Goal: Task Accomplishment & Management: Use online tool/utility

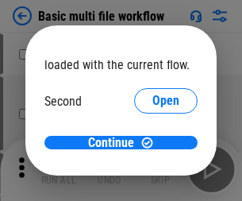
click at [153, 143] on span "Open" at bounding box center [166, 149] width 27 height 13
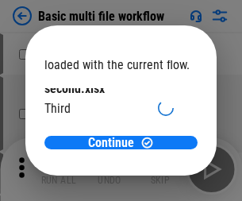
scroll to position [45, 0]
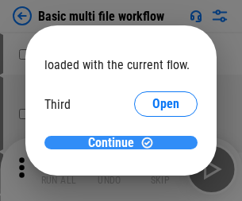
click at [115, 143] on span "Continue" at bounding box center [111, 143] width 46 height 13
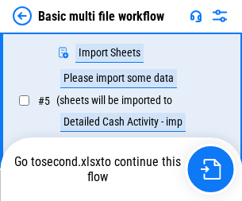
scroll to position [438, 0]
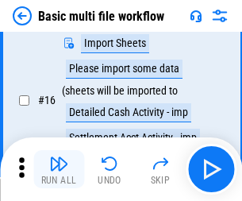
click at [59, 169] on img "button" at bounding box center [58, 163] width 19 height 19
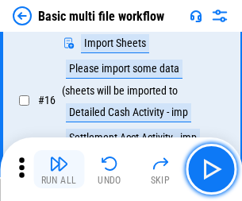
scroll to position [1057, 0]
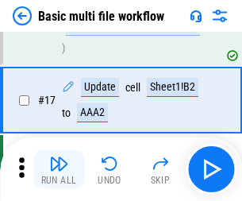
click at [59, 169] on img "button" at bounding box center [58, 163] width 19 height 19
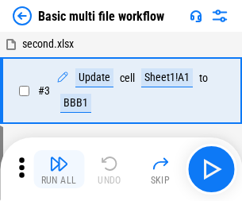
click at [59, 169] on img "button" at bounding box center [58, 163] width 19 height 19
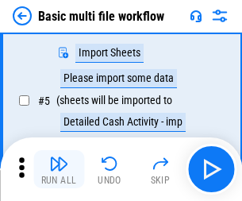
click at [59, 169] on img "button" at bounding box center [58, 163] width 19 height 19
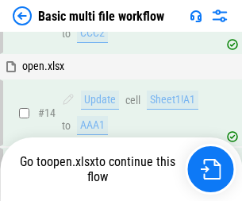
scroll to position [1057, 0]
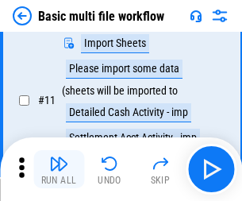
click at [59, 169] on img "button" at bounding box center [58, 163] width 19 height 19
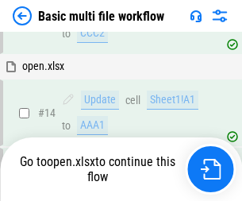
scroll to position [945, 0]
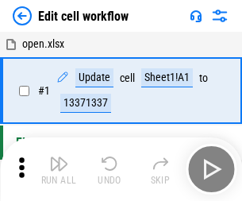
click at [59, 169] on img "button" at bounding box center [58, 163] width 19 height 19
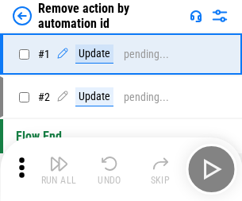
click at [59, 169] on img "button" at bounding box center [58, 163] width 19 height 19
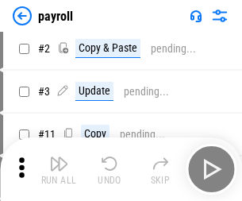
click at [59, 169] on img "button" at bounding box center [58, 163] width 19 height 19
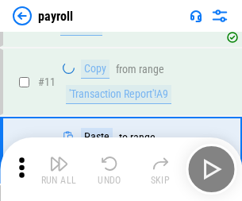
scroll to position [115, 0]
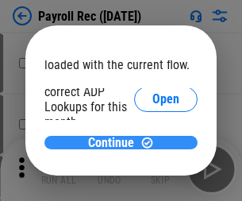
click at [115, 142] on span "Continue" at bounding box center [111, 143] width 46 height 13
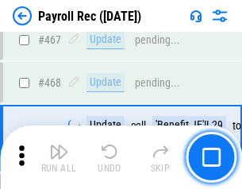
scroll to position [8466, 0]
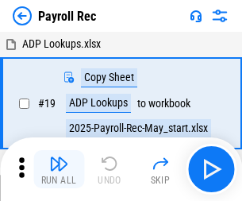
click at [59, 169] on img "button" at bounding box center [58, 163] width 19 height 19
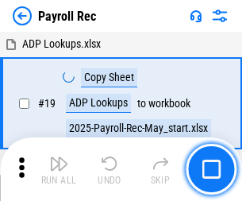
scroll to position [97, 0]
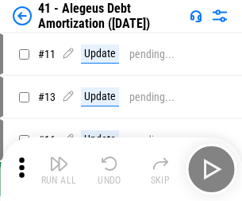
click at [59, 169] on img "button" at bounding box center [58, 163] width 19 height 19
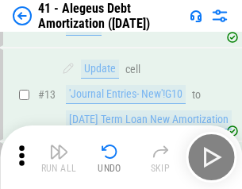
scroll to position [196, 0]
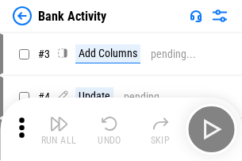
click at [59, 129] on img "button" at bounding box center [58, 123] width 19 height 19
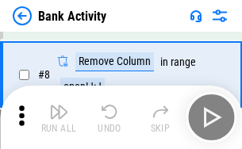
scroll to position [221, 0]
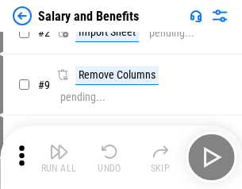
click at [59, 157] on img "button" at bounding box center [58, 151] width 19 height 19
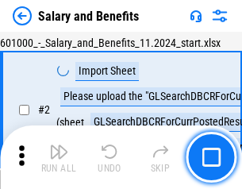
scroll to position [115, 0]
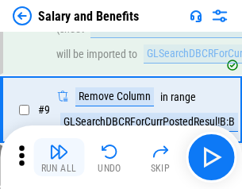
click at [59, 157] on img "button" at bounding box center [58, 151] width 19 height 19
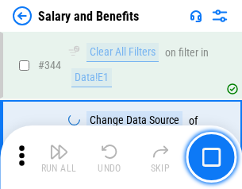
scroll to position [7438, 0]
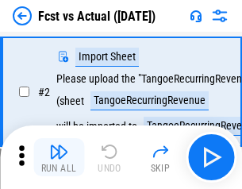
click at [59, 157] on img "button" at bounding box center [58, 151] width 19 height 19
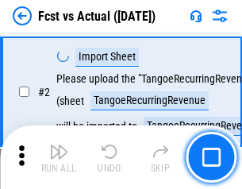
scroll to position [149, 0]
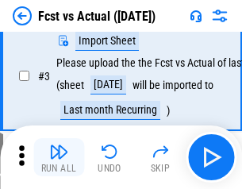
click at [59, 157] on img "button" at bounding box center [58, 151] width 19 height 19
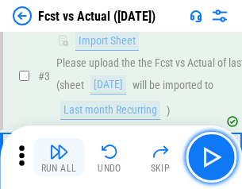
scroll to position [238, 0]
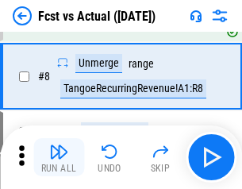
click at [59, 157] on img "button" at bounding box center [58, 151] width 19 height 19
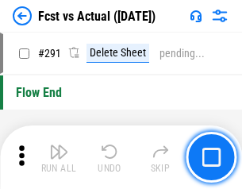
scroll to position [7518, 0]
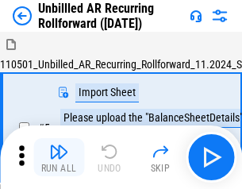
click at [59, 157] on img "button" at bounding box center [58, 151] width 19 height 19
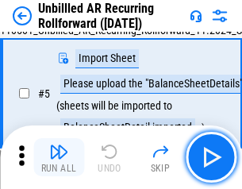
scroll to position [149, 0]
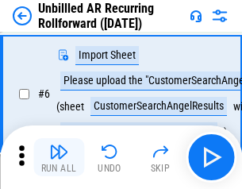
click at [59, 157] on img "button" at bounding box center [58, 151] width 19 height 19
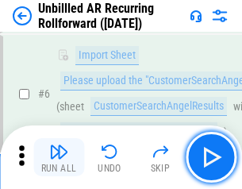
scroll to position [256, 0]
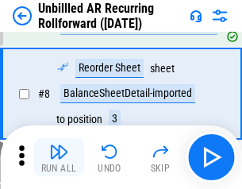
click at [59, 157] on img "button" at bounding box center [58, 151] width 19 height 19
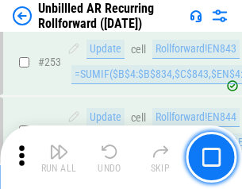
scroll to position [5396, 0]
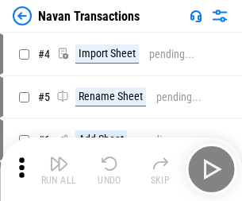
click at [59, 157] on img "button" at bounding box center [58, 163] width 19 height 19
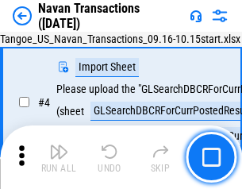
scroll to position [137, 0]
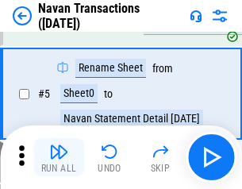
click at [59, 157] on img "button" at bounding box center [58, 151] width 19 height 19
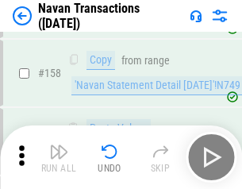
scroll to position [5150, 0]
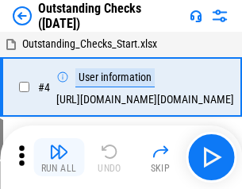
click at [59, 157] on img "button" at bounding box center [58, 151] width 19 height 19
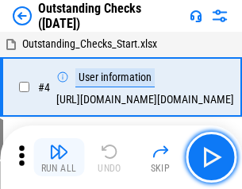
scroll to position [166, 0]
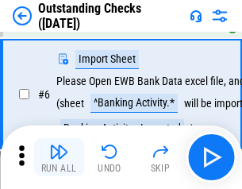
click at [59, 157] on img "button" at bounding box center [58, 151] width 19 height 19
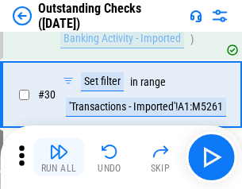
click at [59, 157] on img "button" at bounding box center [58, 151] width 19 height 19
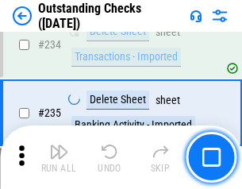
scroll to position [4824, 0]
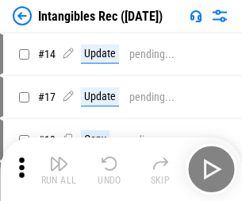
click at [59, 169] on img "button" at bounding box center [58, 163] width 19 height 19
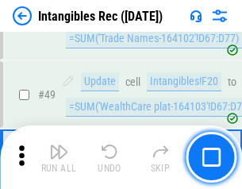
scroll to position [619, 0]
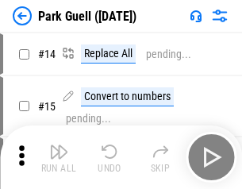
click at [59, 157] on img "button" at bounding box center [58, 151] width 19 height 19
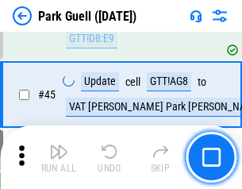
scroll to position [1987, 0]
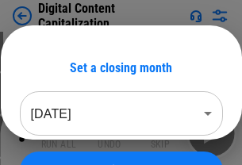
click at [59, 133] on img "button" at bounding box center [58, 127] width 19 height 19
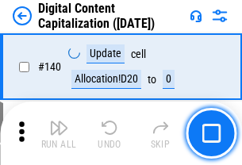
scroll to position [1685, 0]
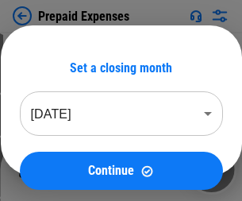
click at [59, 157] on img "button" at bounding box center [58, 163] width 19 height 19
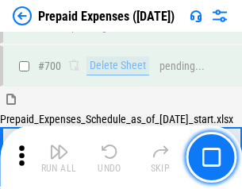
scroll to position [4368, 0]
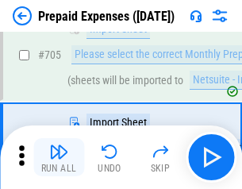
click at [59, 157] on img "button" at bounding box center [58, 151] width 19 height 19
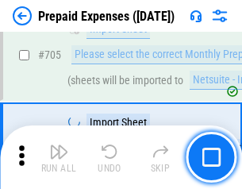
scroll to position [4449, 0]
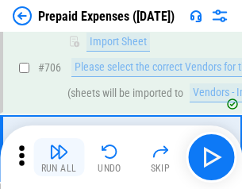
click at [59, 157] on img "button" at bounding box center [58, 151] width 19 height 19
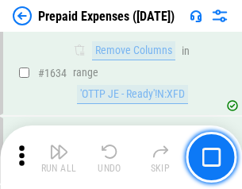
scroll to position [15467, 0]
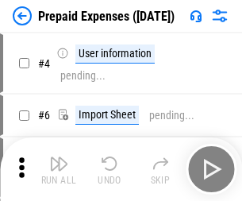
click at [59, 169] on img "button" at bounding box center [58, 163] width 19 height 19
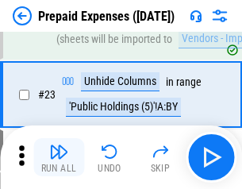
click at [59, 157] on img "button" at bounding box center [58, 151] width 19 height 19
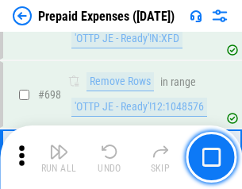
scroll to position [5532, 0]
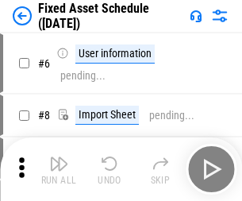
click at [59, 169] on img "button" at bounding box center [58, 163] width 19 height 19
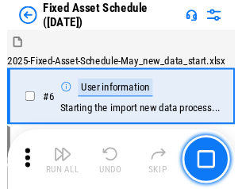
scroll to position [167, 0]
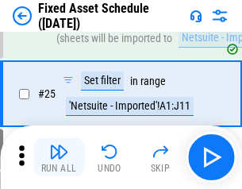
click at [59, 157] on img "button" at bounding box center [58, 151] width 19 height 19
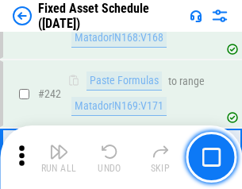
scroll to position [4921, 0]
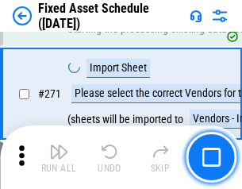
click at [59, 157] on img "button" at bounding box center [58, 151] width 19 height 19
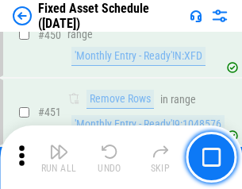
scroll to position [7101, 0]
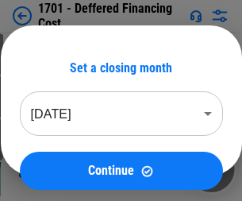
click at [59, 169] on img "button" at bounding box center [58, 163] width 19 height 19
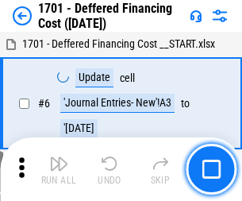
scroll to position [191, 0]
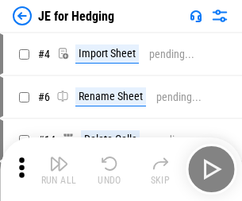
click at [59, 157] on img "button" at bounding box center [58, 163] width 19 height 19
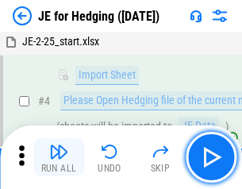
scroll to position [90, 0]
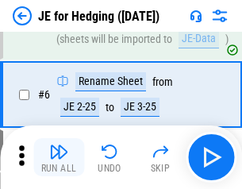
click at [59, 157] on img "button" at bounding box center [58, 151] width 19 height 19
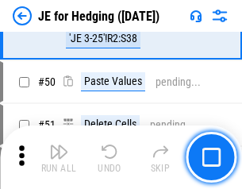
scroll to position [1029, 0]
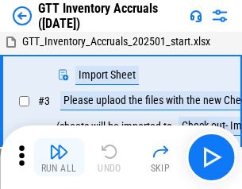
click at [59, 157] on img "button" at bounding box center [58, 151] width 19 height 19
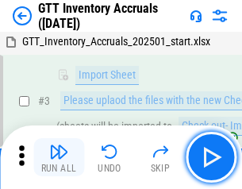
scroll to position [102, 0]
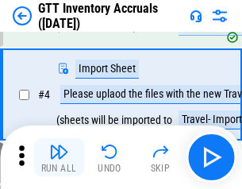
click at [59, 157] on img "button" at bounding box center [58, 151] width 19 height 19
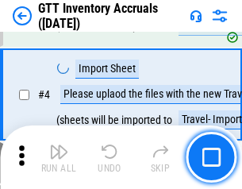
scroll to position [183, 0]
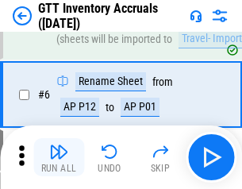
click at [59, 157] on img "button" at bounding box center [58, 151] width 19 height 19
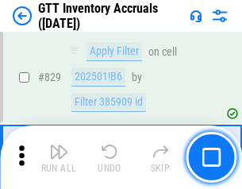
scroll to position [12058, 0]
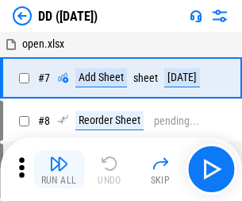
click at [59, 169] on img "button" at bounding box center [58, 163] width 19 height 19
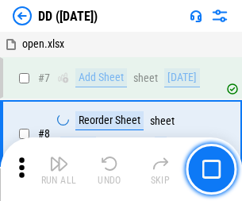
scroll to position [153, 0]
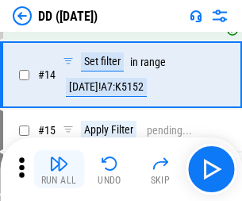
click at [59, 169] on img "button" at bounding box center [58, 163] width 19 height 19
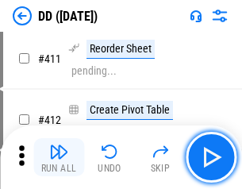
scroll to position [7200, 0]
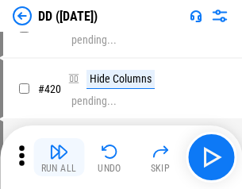
click at [59, 157] on img "button" at bounding box center [58, 151] width 19 height 19
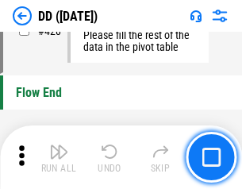
scroll to position [7603, 0]
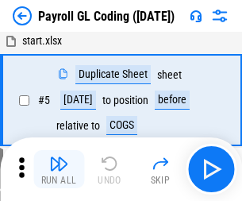
click at [59, 169] on img "button" at bounding box center [58, 163] width 19 height 19
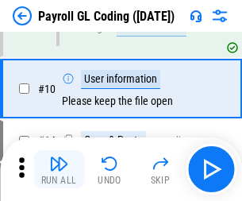
click at [59, 169] on img "button" at bounding box center [58, 163] width 19 height 19
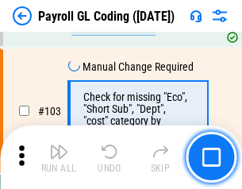
scroll to position [3727, 0]
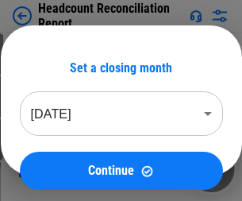
click at [59, 169] on img "button" at bounding box center [58, 163] width 19 height 19
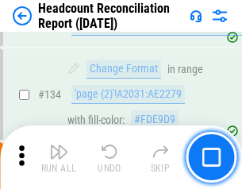
scroll to position [1910, 0]
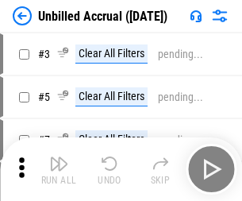
click at [59, 169] on img "button" at bounding box center [58, 163] width 19 height 19
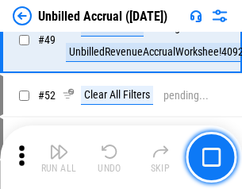
scroll to position [1441, 0]
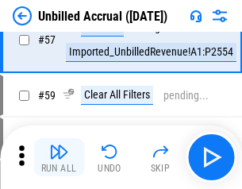
click at [59, 157] on img "button" at bounding box center [58, 151] width 19 height 19
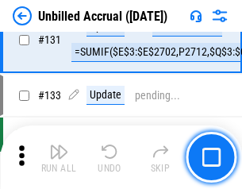
scroll to position [4732, 0]
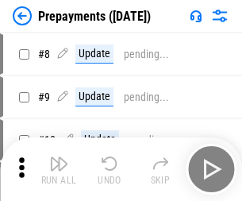
click at [59, 169] on img "button" at bounding box center [58, 163] width 19 height 19
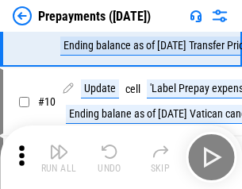
scroll to position [99, 0]
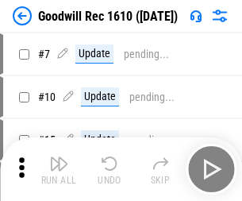
click at [59, 169] on img "button" at bounding box center [58, 163] width 19 height 19
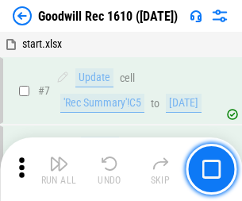
scroll to position [272, 0]
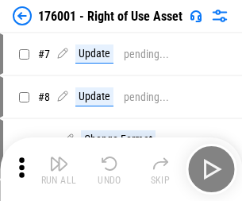
click at [59, 169] on img "button" at bounding box center [58, 163] width 19 height 19
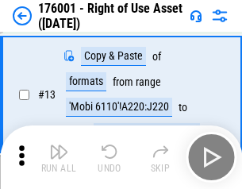
scroll to position [102, 0]
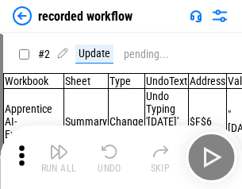
click at [59, 157] on img "button" at bounding box center [58, 151] width 19 height 19
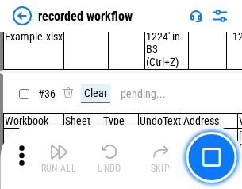
scroll to position [4965, 0]
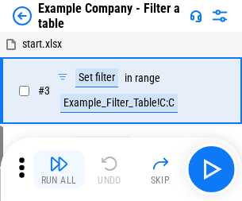
click at [59, 169] on img "button" at bounding box center [58, 163] width 19 height 19
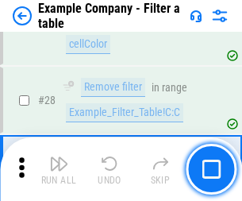
scroll to position [1454, 0]
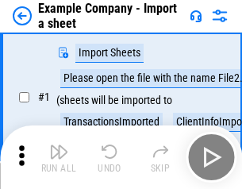
click at [59, 157] on img "button" at bounding box center [58, 151] width 19 height 19
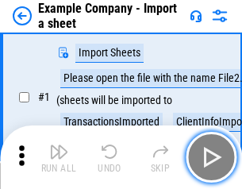
scroll to position [133, 0]
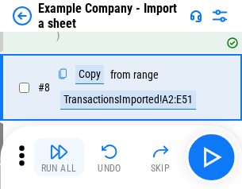
click at [59, 157] on img "button" at bounding box center [58, 151] width 19 height 19
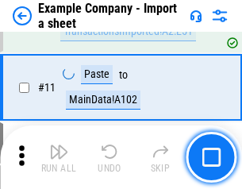
scroll to position [351, 0]
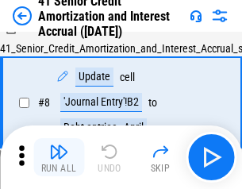
click at [59, 157] on img "button" at bounding box center [58, 151] width 19 height 19
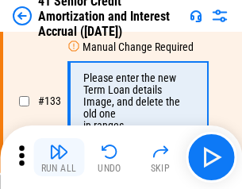
click at [59, 157] on img "button" at bounding box center [58, 151] width 19 height 19
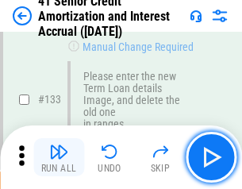
scroll to position [1660, 0]
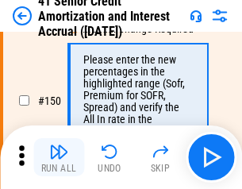
click at [59, 157] on img "button" at bounding box center [58, 151] width 19 height 19
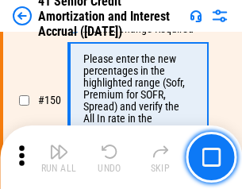
scroll to position [1827, 0]
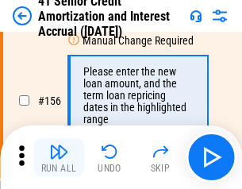
click at [59, 157] on img "button" at bounding box center [58, 151] width 19 height 19
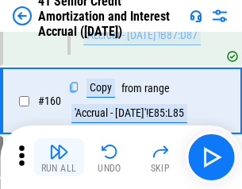
click at [59, 157] on img "button" at bounding box center [58, 151] width 19 height 19
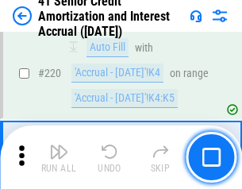
scroll to position [3558, 0]
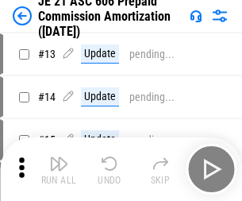
click at [59, 157] on img "button" at bounding box center [58, 163] width 19 height 19
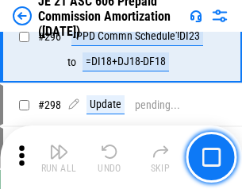
scroll to position [2923, 0]
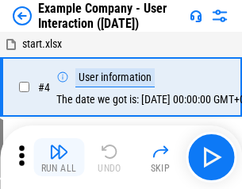
click at [59, 157] on img "button" at bounding box center [58, 151] width 19 height 19
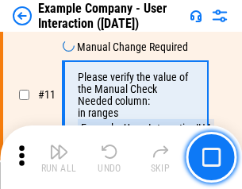
scroll to position [344, 0]
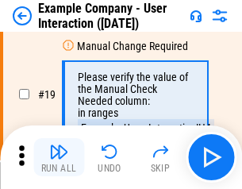
click at [59, 157] on img "button" at bounding box center [58, 151] width 19 height 19
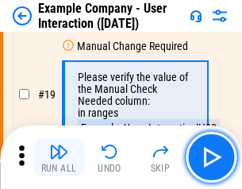
click at [59, 157] on img "button" at bounding box center [58, 151] width 19 height 19
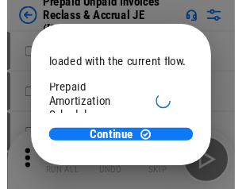
scroll to position [95, 0]
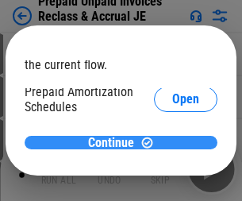
click at [115, 142] on span "Continue" at bounding box center [111, 143] width 46 height 13
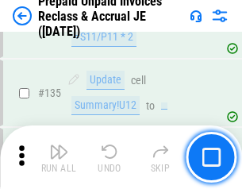
scroll to position [2059, 0]
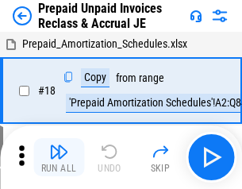
click at [59, 157] on img "button" at bounding box center [58, 151] width 19 height 19
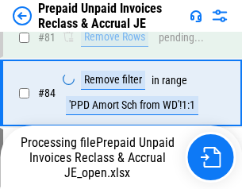
scroll to position [1296, 0]
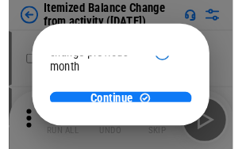
scroll to position [116, 0]
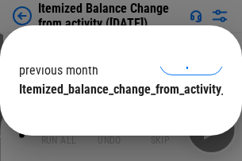
click at [115, 115] on span "Continue" at bounding box center [111, 121] width 46 height 13
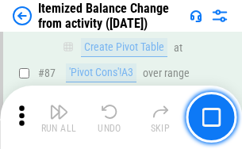
scroll to position [1553, 0]
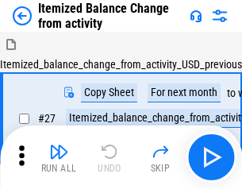
scroll to position [25, 0]
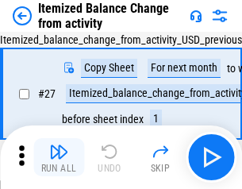
click at [59, 157] on img "button" at bounding box center [58, 151] width 19 height 19
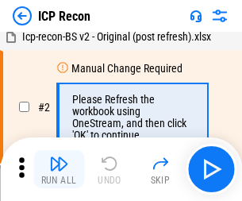
click at [59, 169] on img "button" at bounding box center [58, 163] width 19 height 19
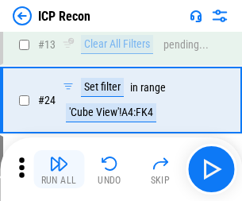
click at [59, 169] on img "button" at bounding box center [58, 163] width 19 height 19
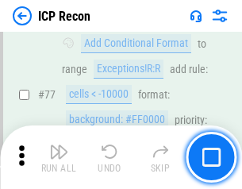
scroll to position [1427, 0]
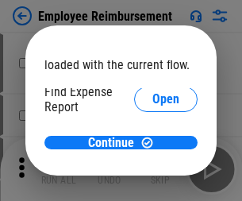
click at [153, 184] on span "Open" at bounding box center [166, 190] width 27 height 13
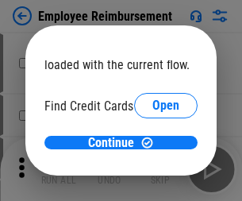
scroll to position [93, 0]
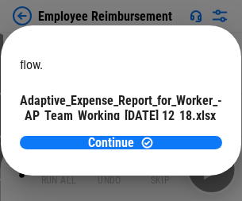
click at [177, 133] on span "Open" at bounding box center [190, 139] width 27 height 13
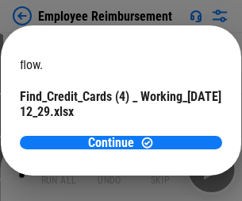
scroll to position [165, 0]
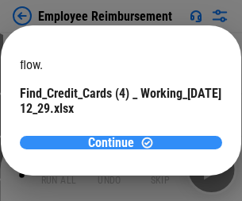
click at [115, 142] on span "Continue" at bounding box center [111, 143] width 46 height 13
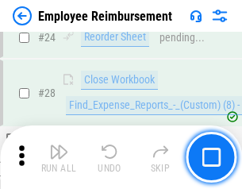
scroll to position [743, 0]
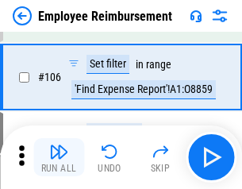
click at [59, 157] on img "button" at bounding box center [58, 151] width 19 height 19
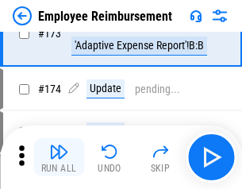
click at [59, 157] on img "button" at bounding box center [58, 151] width 19 height 19
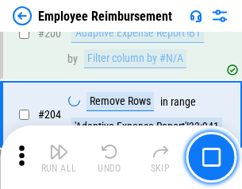
scroll to position [4019, 0]
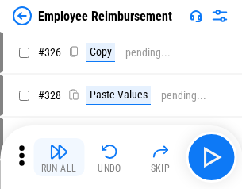
click at [59, 157] on img "button" at bounding box center [58, 151] width 19 height 19
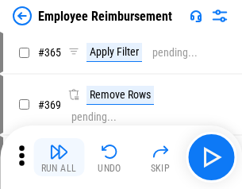
click at [59, 157] on img "button" at bounding box center [58, 151] width 19 height 19
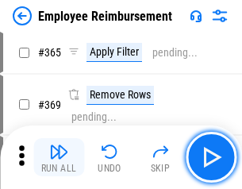
scroll to position [8189, 0]
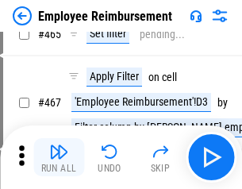
click at [59, 157] on img "button" at bounding box center [58, 151] width 19 height 19
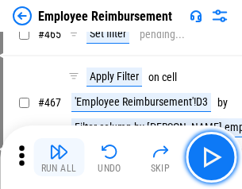
click at [59, 157] on img "button" at bounding box center [58, 151] width 19 height 19
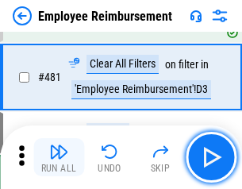
scroll to position [9811, 0]
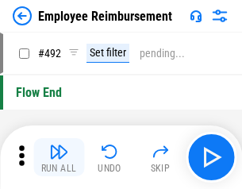
click at [59, 157] on img "button" at bounding box center [58, 151] width 19 height 19
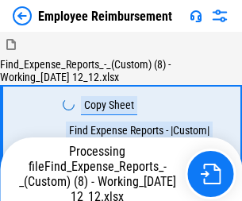
scroll to position [54, 0]
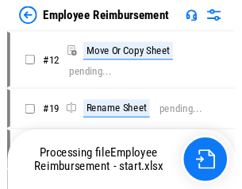
scroll to position [54, 0]
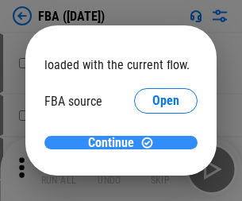
click at [115, 143] on span "Continue" at bounding box center [111, 143] width 46 height 13
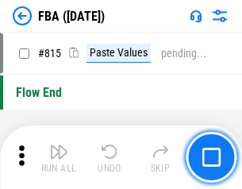
scroll to position [14221, 0]
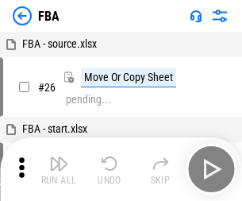
scroll to position [16, 0]
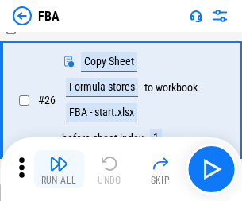
click at [59, 169] on img "button" at bounding box center [58, 163] width 19 height 19
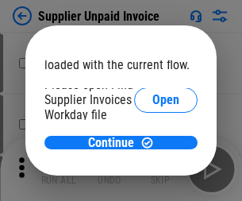
scroll to position [110, 0]
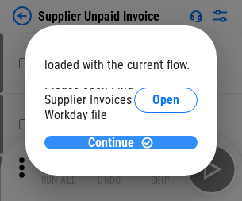
click at [115, 142] on span "Continue" at bounding box center [111, 143] width 46 height 13
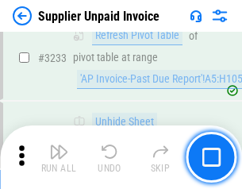
scroll to position [38688, 0]
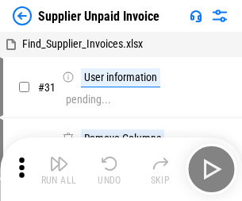
scroll to position [52, 0]
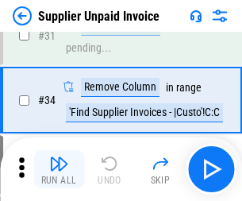
click at [59, 169] on img "button" at bounding box center [58, 163] width 19 height 19
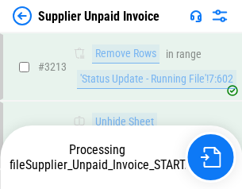
scroll to position [38428, 0]
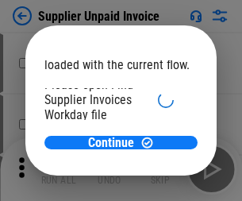
scroll to position [110, 0]
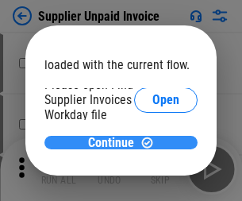
click at [115, 142] on span "Continue" at bounding box center [111, 143] width 46 height 13
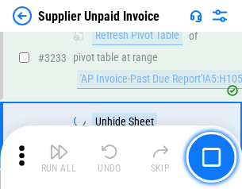
scroll to position [38688, 0]
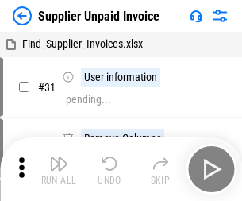
scroll to position [52, 0]
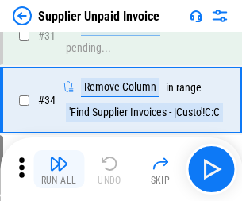
click at [59, 169] on img "button" at bounding box center [58, 163] width 19 height 19
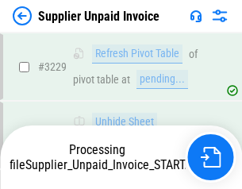
scroll to position [38564, 0]
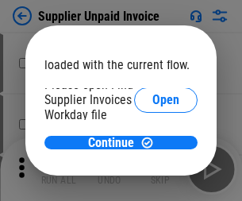
scroll to position [110, 0]
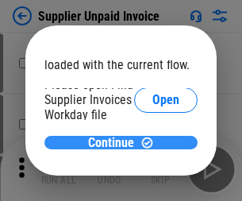
click at [115, 142] on span "Continue" at bounding box center [111, 143] width 46 height 13
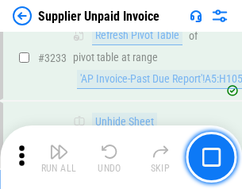
scroll to position [38688, 0]
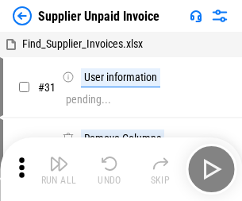
scroll to position [52, 0]
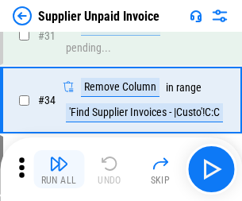
click at [59, 169] on img "button" at bounding box center [58, 163] width 19 height 19
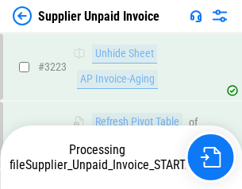
scroll to position [38564, 0]
